Goal: Information Seeking & Learning: Learn about a topic

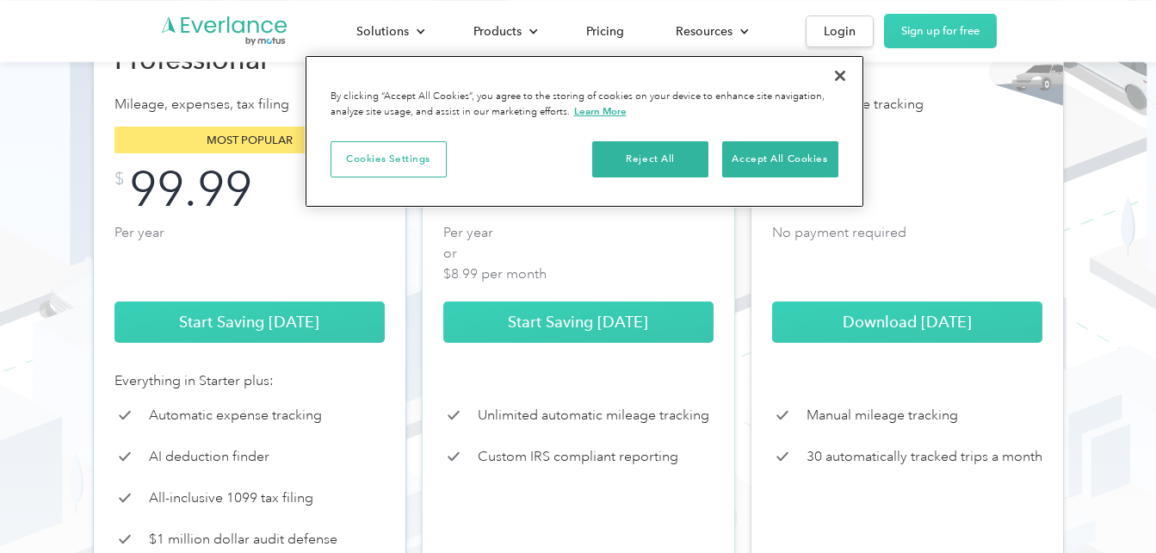
scroll to position [310, 0]
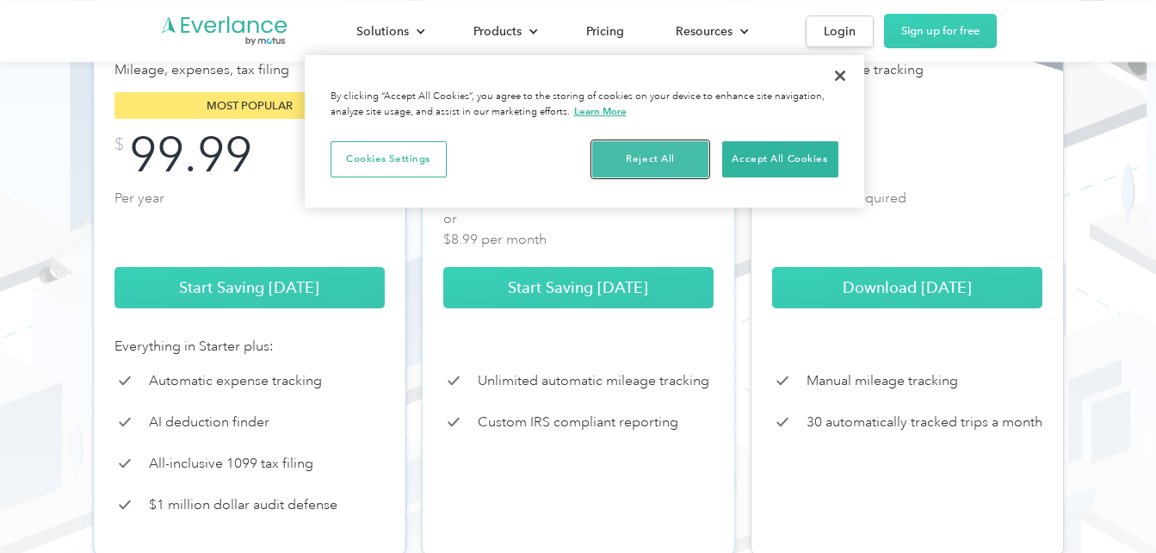
click at [650, 167] on button "Reject All" at bounding box center [650, 159] width 116 height 36
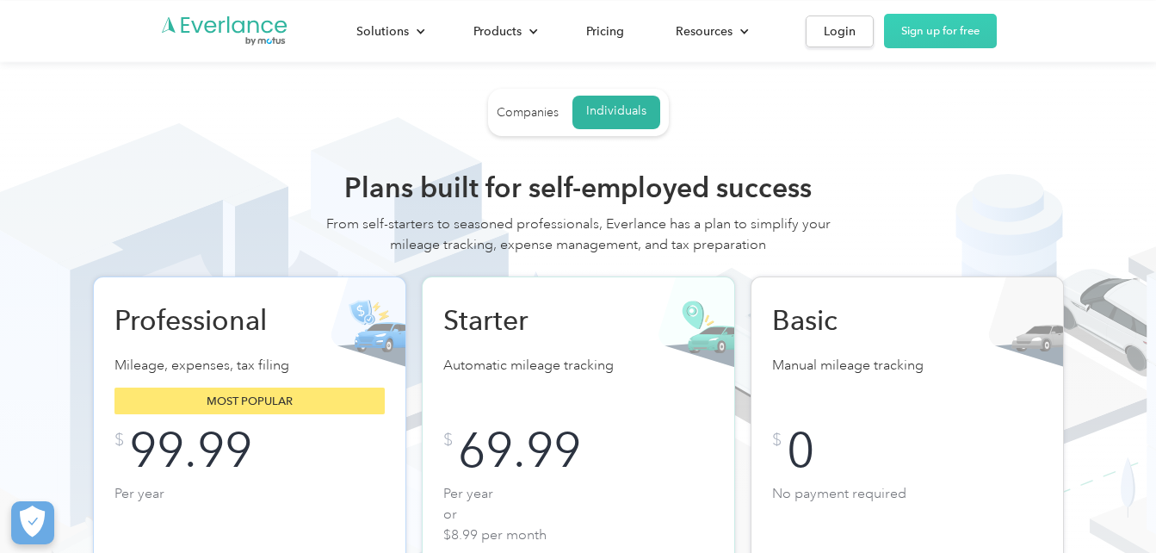
scroll to position [0, 0]
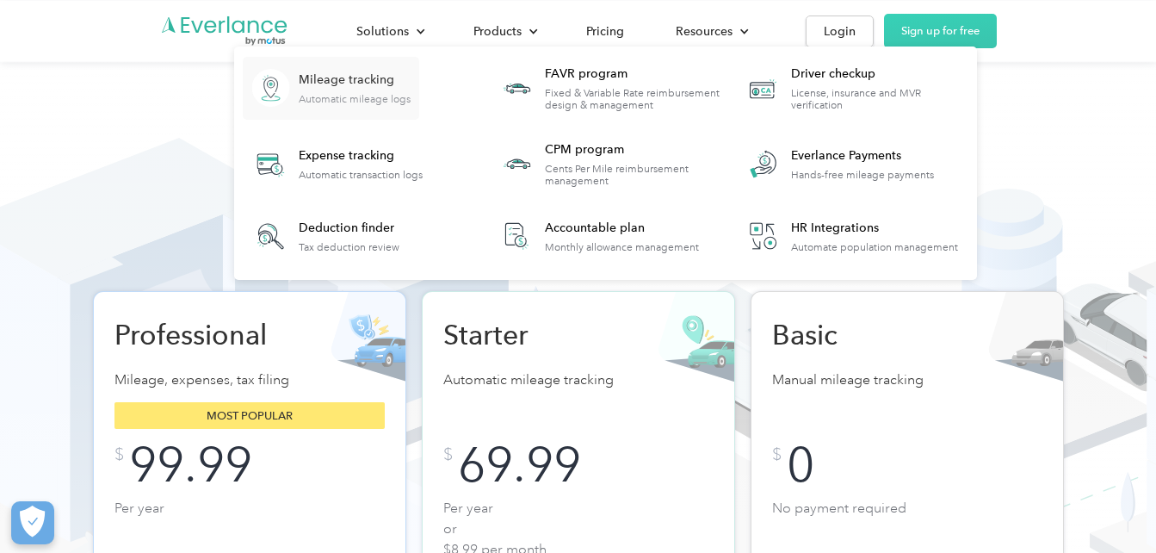
click at [352, 86] on div "Mileage tracking" at bounding box center [355, 79] width 112 height 17
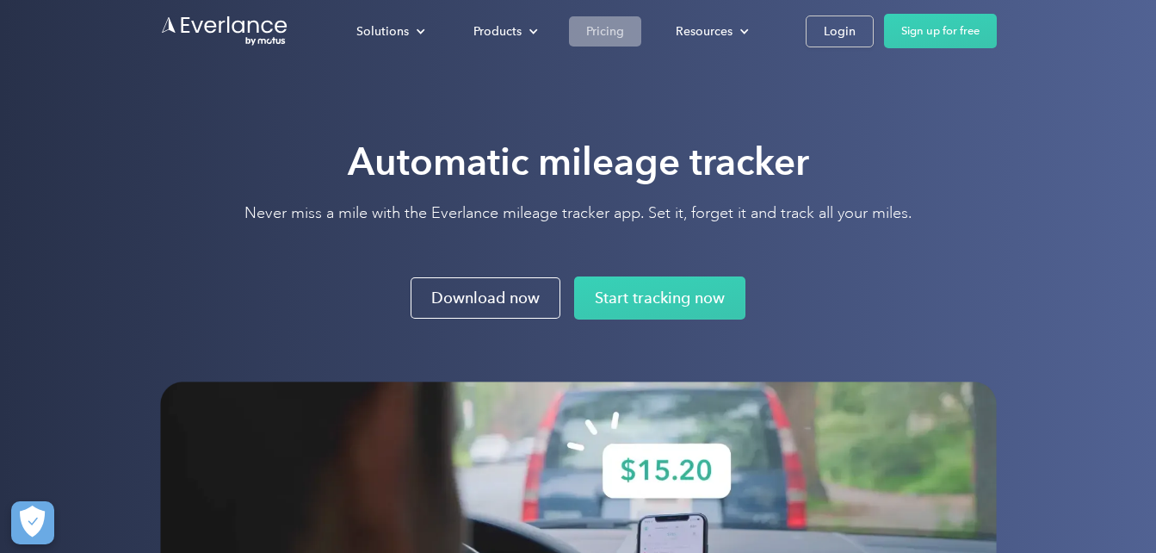
click at [612, 25] on div "Pricing" at bounding box center [605, 32] width 38 height 22
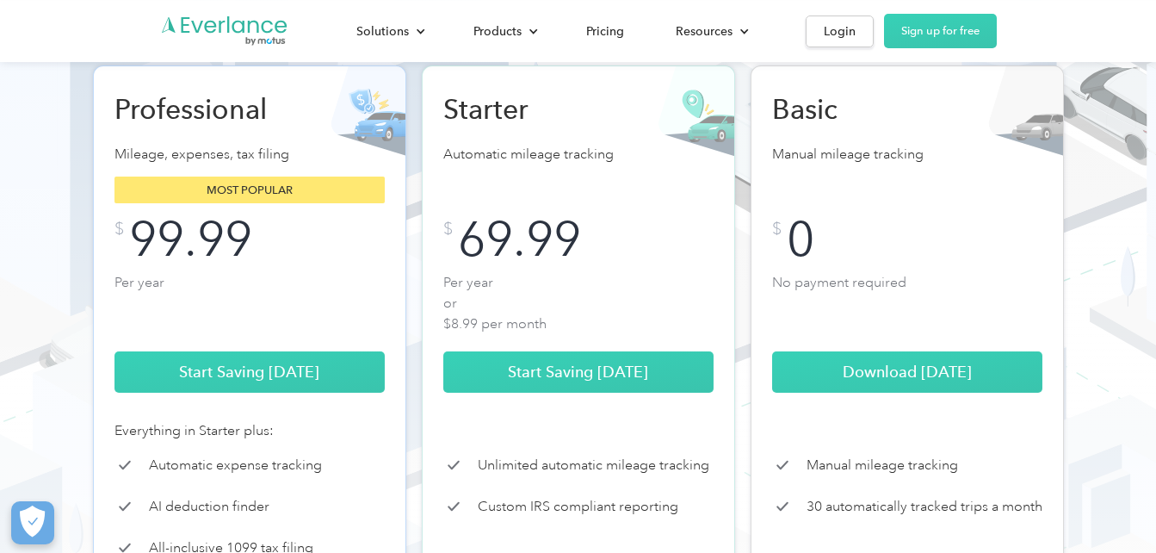
scroll to position [241, 0]
